Goal: Consume media (video, audio)

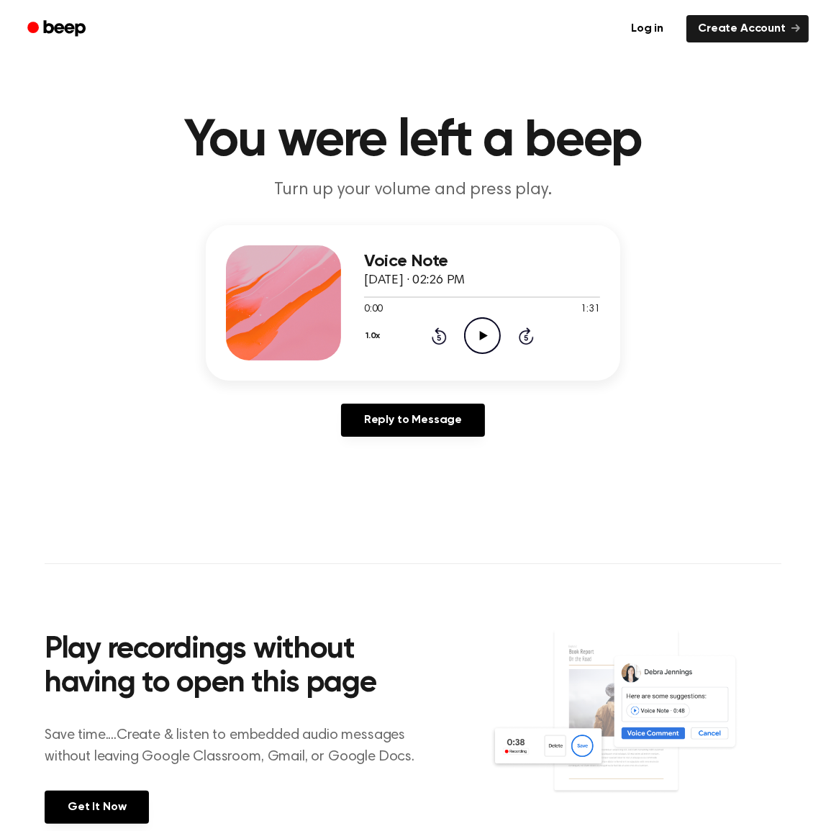
click at [491, 337] on icon "Play Audio" at bounding box center [482, 335] width 37 height 37
click at [376, 337] on button "1.0x" at bounding box center [375, 336] width 22 height 24
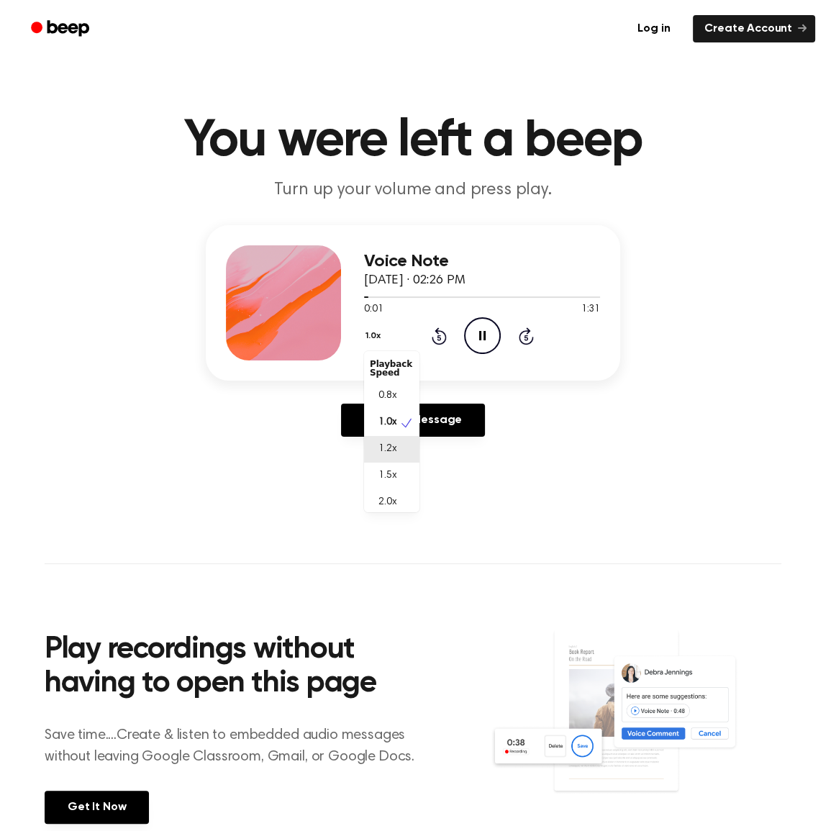
click at [393, 442] on span "1.2x" at bounding box center [387, 449] width 18 height 15
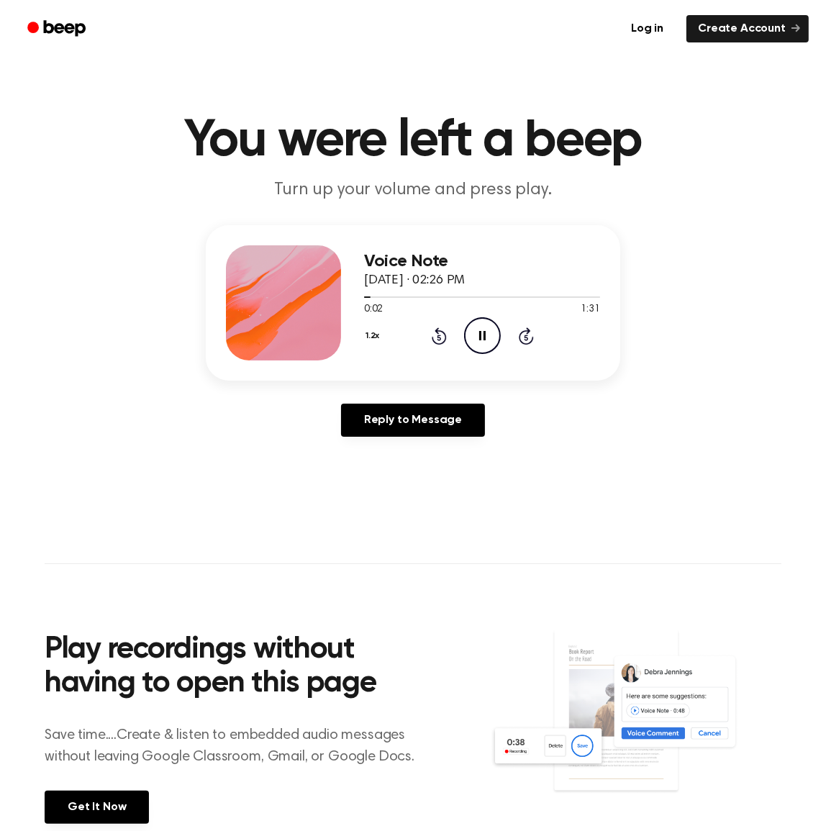
click at [158, 422] on div "Voice Note September 12, 2025 · 02:26 PM 0:02 1:31 Your browser does not suppor…" at bounding box center [412, 336] width 791 height 223
click at [117, 496] on main "You were left a beep Turn up your volume and press play. Voice Note September 1…" at bounding box center [413, 443] width 826 height 887
click at [476, 345] on icon "Pause Audio" at bounding box center [482, 335] width 37 height 37
click at [483, 335] on icon at bounding box center [483, 335] width 8 height 9
click at [483, 335] on icon at bounding box center [482, 335] width 6 height 9
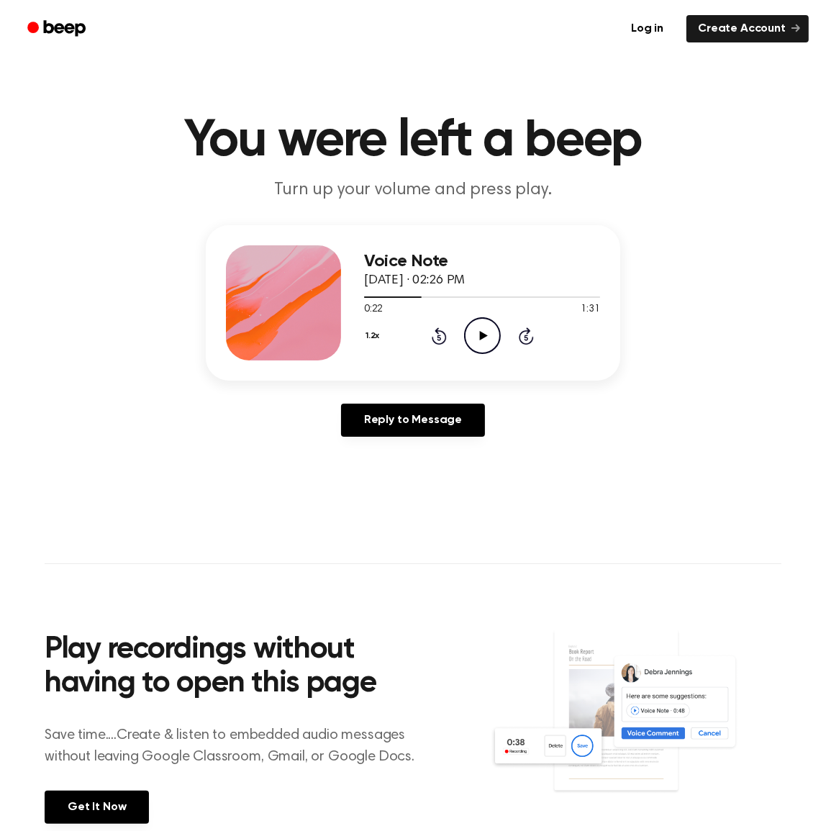
click at [478, 342] on icon "Play Audio" at bounding box center [482, 335] width 37 height 37
click at [493, 337] on icon "Pause Audio" at bounding box center [482, 335] width 37 height 37
click at [504, 353] on div "1.2x Rewind 5 seconds Play Audio Skip 5 seconds" at bounding box center [482, 335] width 236 height 37
click at [480, 340] on icon "Play Audio" at bounding box center [482, 335] width 37 height 37
click at [480, 340] on icon "Pause Audio" at bounding box center [482, 335] width 37 height 37
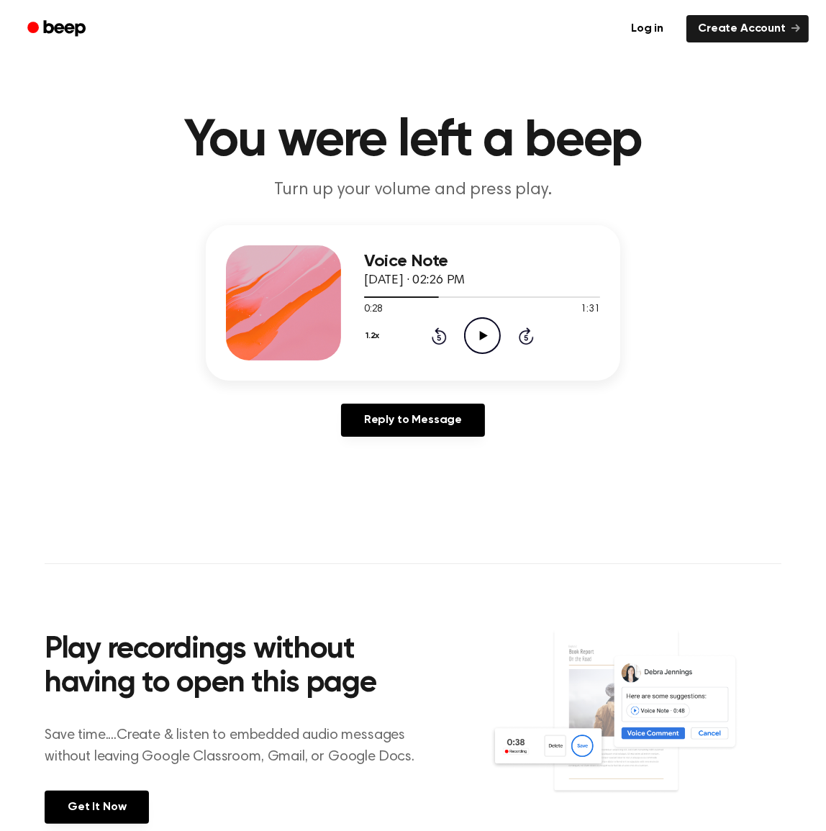
click at [492, 338] on icon "Play Audio" at bounding box center [482, 335] width 37 height 37
drag, startPoint x: 478, startPoint y: 342, endPoint x: 160, endPoint y: 408, distance: 324.8
click at [478, 342] on icon "Pause Audio" at bounding box center [482, 335] width 37 height 37
click at [489, 336] on icon "Play Audio" at bounding box center [482, 335] width 37 height 37
click at [478, 330] on icon "Pause Audio" at bounding box center [482, 335] width 37 height 37
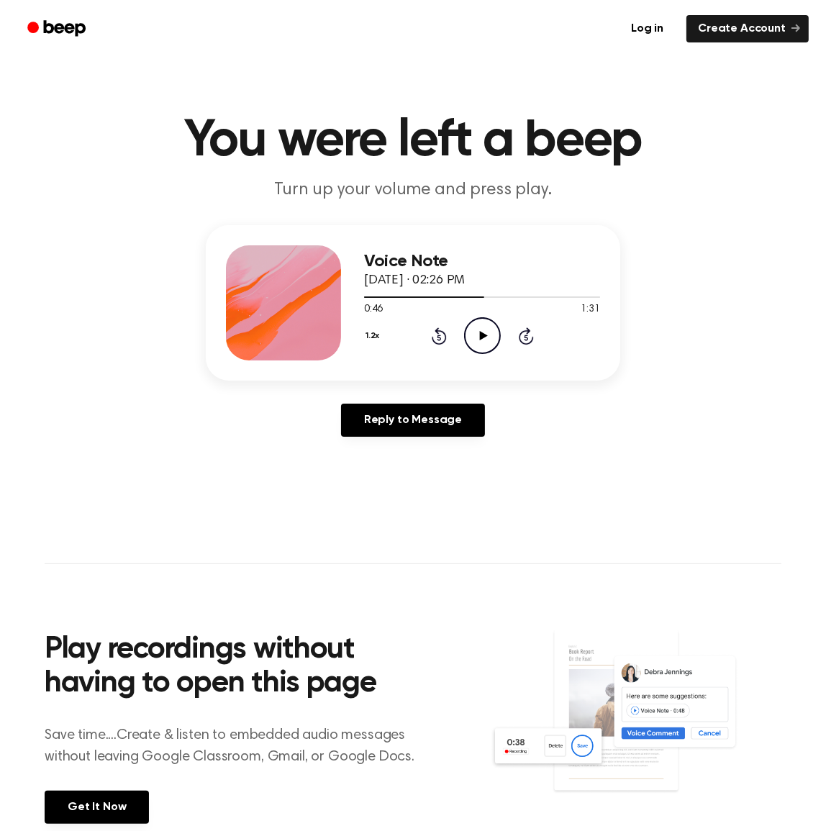
click at [489, 316] on div "0:46 1:31" at bounding box center [482, 309] width 236 height 15
click at [489, 326] on icon "Play Audio" at bounding box center [482, 335] width 37 height 37
click at [484, 327] on icon "Pause Audio" at bounding box center [482, 335] width 37 height 37
click at [484, 335] on icon at bounding box center [483, 335] width 8 height 9
click at [501, 330] on div "1.2x Rewind 5 seconds Pause Audio Skip 5 seconds" at bounding box center [482, 335] width 236 height 37
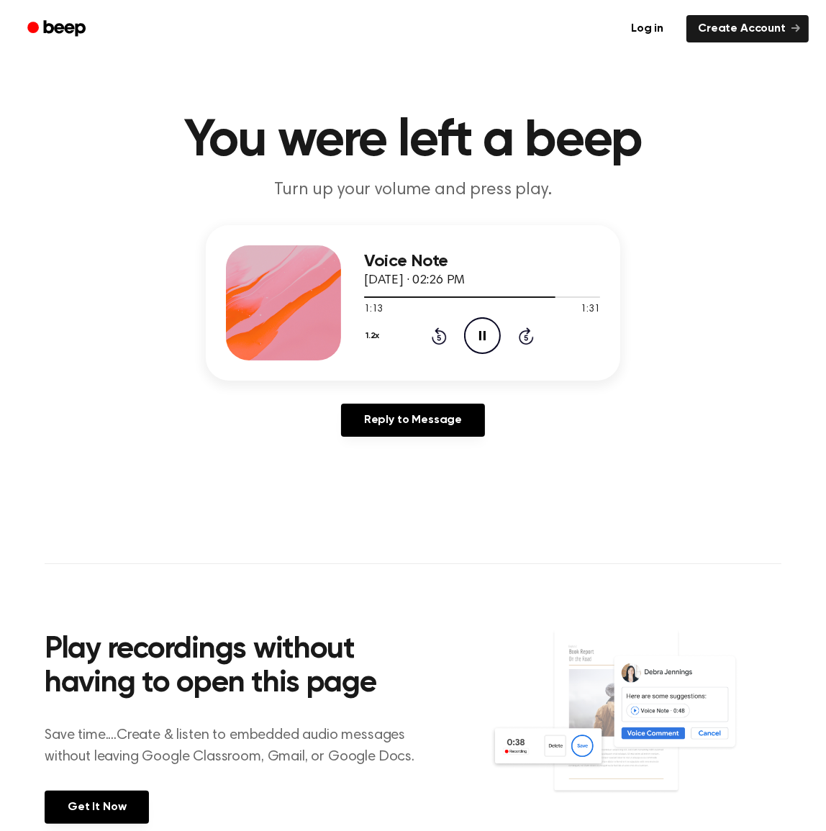
click at [496, 330] on icon "Pause Audio" at bounding box center [482, 335] width 37 height 37
click at [484, 330] on icon "Play Audio" at bounding box center [482, 335] width 37 height 37
click at [478, 337] on icon "Play Audio" at bounding box center [482, 335] width 37 height 37
click at [478, 341] on icon "Pause Audio" at bounding box center [482, 335] width 37 height 37
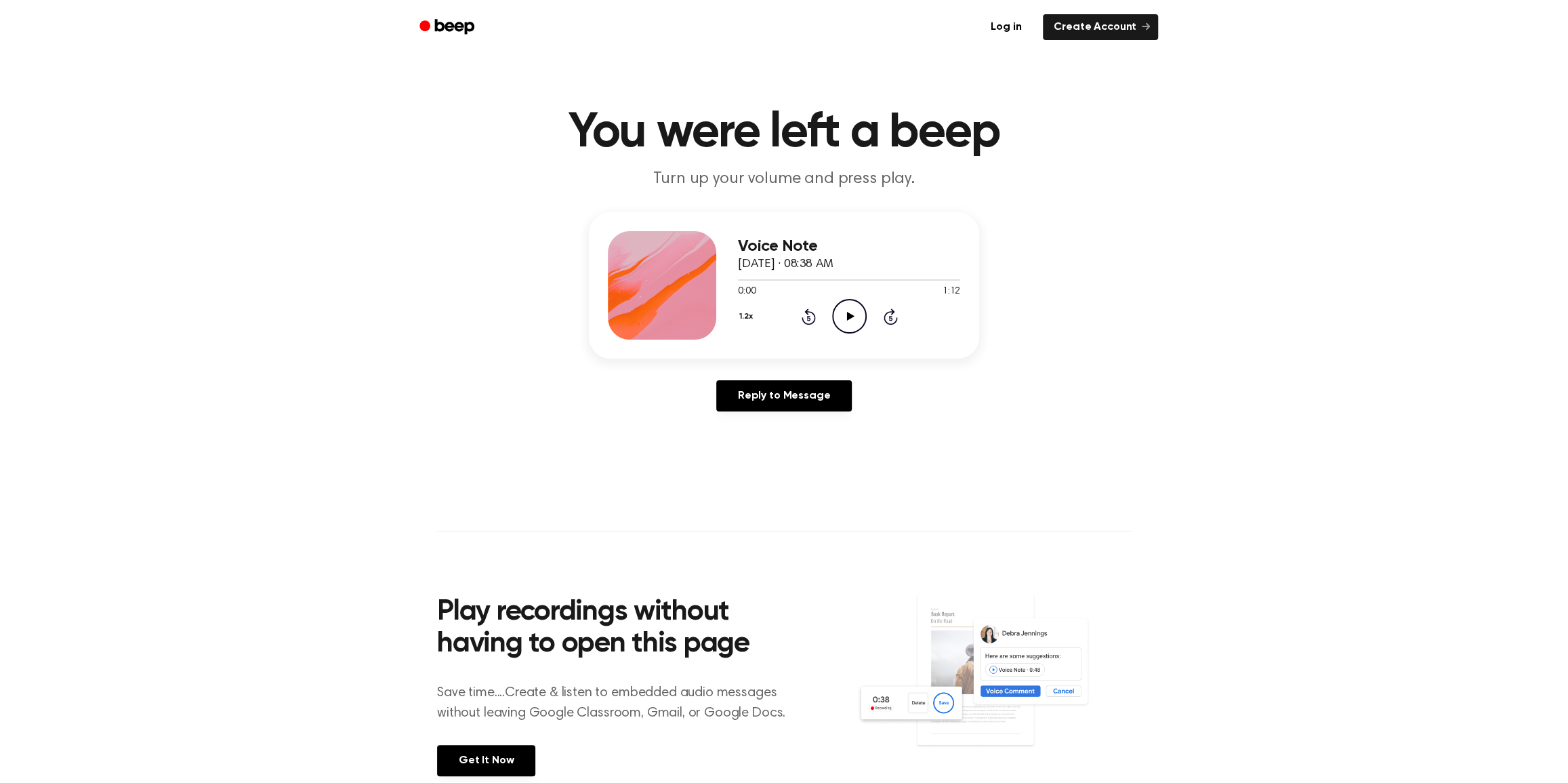
click at [850, 317] on icon at bounding box center [850, 316] width 8 height 8
click at [846, 314] on icon "Pause Audio" at bounding box center [849, 316] width 35 height 35
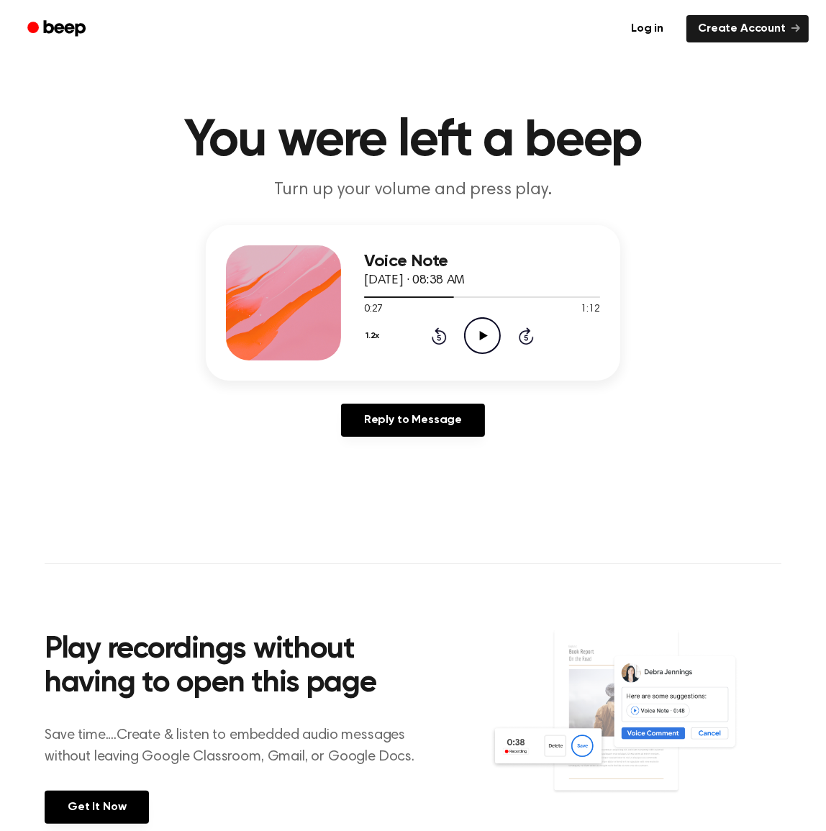
click at [483, 330] on icon "Play Audio" at bounding box center [482, 335] width 37 height 37
